Goal: Information Seeking & Learning: Stay updated

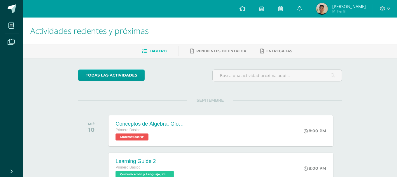
click at [306, 7] on link at bounding box center [299, 9] width 19 height 18
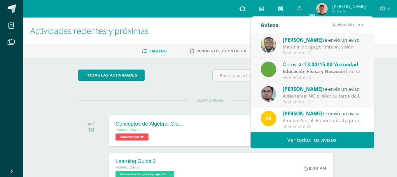
click at [290, 137] on link "Ver todos los avisos" at bounding box center [312, 140] width 123 height 16
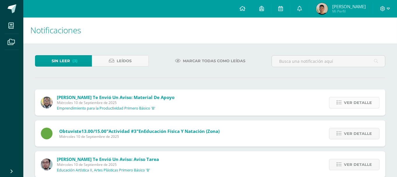
scroll to position [13, 0]
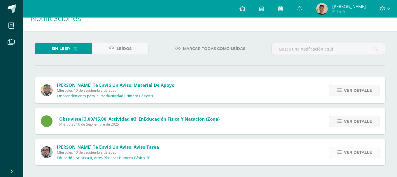
click at [347, 152] on span "Ver detalle" at bounding box center [358, 152] width 28 height 11
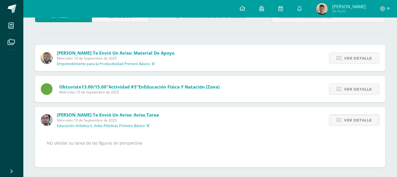
scroll to position [47, 0]
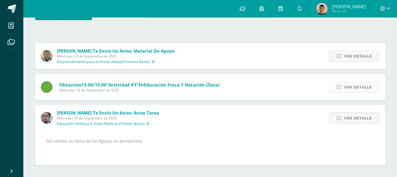
click at [344, 87] on link "Ver detalle" at bounding box center [354, 86] width 50 height 11
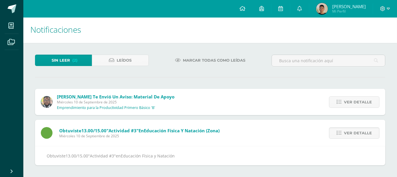
scroll to position [1, 0]
click at [339, 100] on icon at bounding box center [339, 101] width 5 height 5
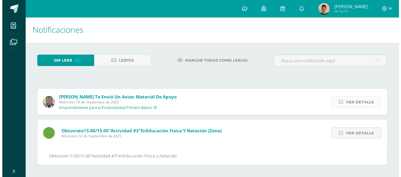
scroll to position [0, 0]
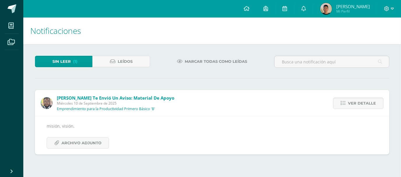
click at [230, 60] on span "Marcar todas como leídas" at bounding box center [216, 61] width 62 height 11
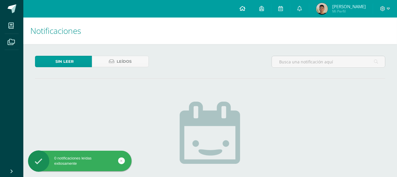
click at [245, 8] on icon at bounding box center [243, 8] width 6 height 5
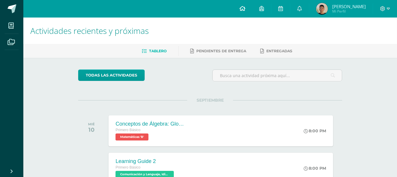
click at [245, 6] on icon at bounding box center [243, 8] width 6 height 5
click at [271, 10] on link at bounding box center [261, 9] width 19 height 18
click at [283, 7] on icon at bounding box center [280, 8] width 5 height 5
click at [308, 15] on link at bounding box center [299, 9] width 19 height 18
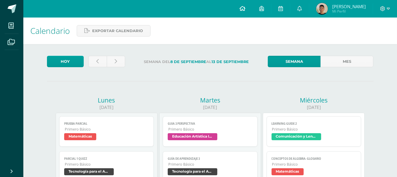
click at [245, 7] on icon at bounding box center [243, 8] width 6 height 5
